Goal: Transaction & Acquisition: Purchase product/service

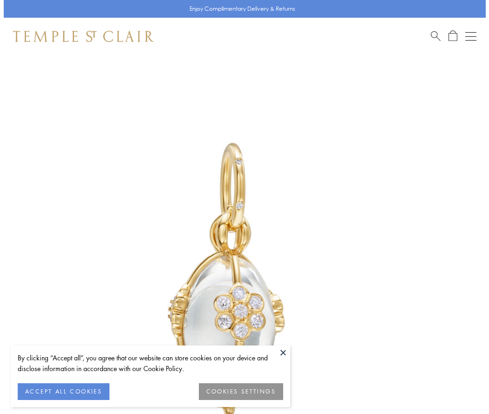
scroll to position [29, 0]
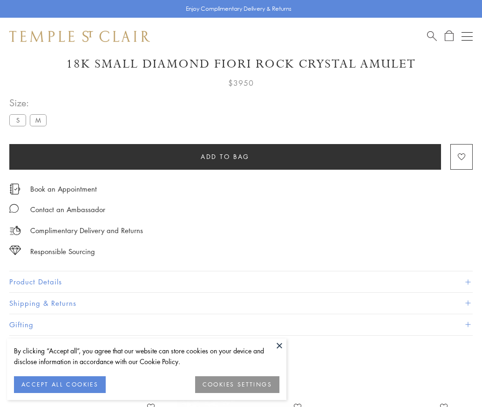
click at [225, 156] on span "Add to bag" at bounding box center [225, 156] width 49 height 10
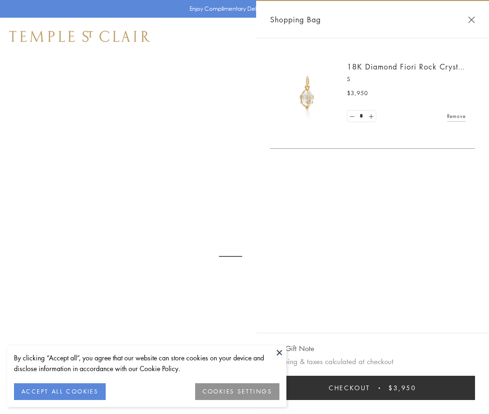
click at [373, 388] on button "Checkout $3,950" at bounding box center [372, 388] width 205 height 24
